Goal: Navigation & Orientation: Understand site structure

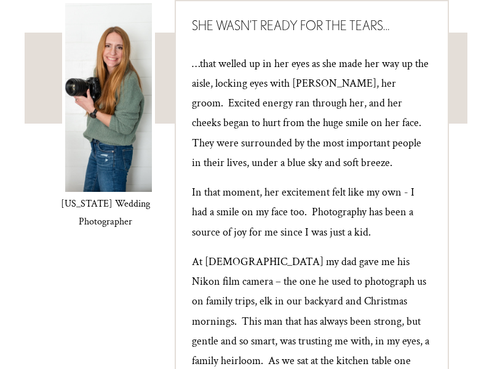
scroll to position [351, 0]
